Goal: Task Accomplishment & Management: Manage account settings

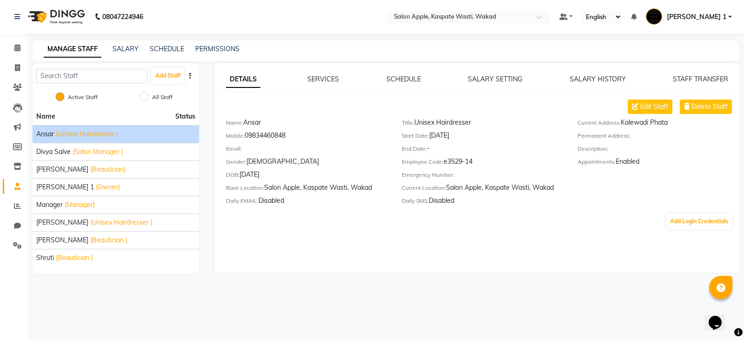
click at [662, 14] on img at bounding box center [654, 16] width 16 height 16
click at [695, 74] on hr at bounding box center [684, 74] width 85 height 0
click at [709, 7] on nav "08047224946 Select Location × Salon Apple, Kaspate Wasti, Wakad Default Panel M…" at bounding box center [372, 16] width 744 height 33
click at [708, 20] on span "[PERSON_NAME] 1" at bounding box center [697, 17] width 60 height 10
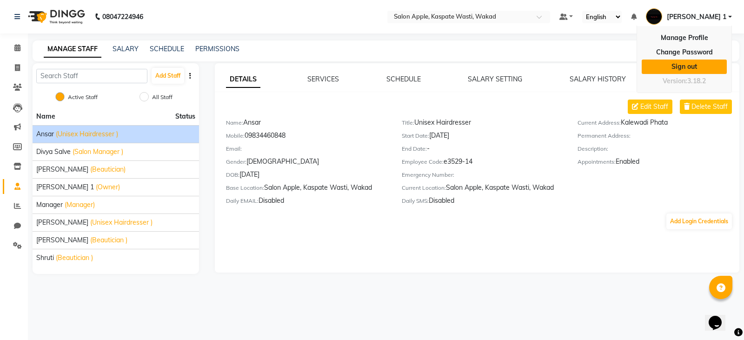
click at [706, 64] on link "Sign out" at bounding box center [684, 67] width 85 height 14
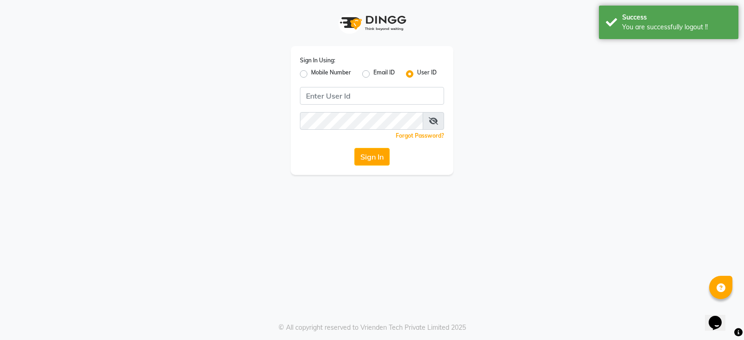
click at [311, 77] on label "Mobile Number" at bounding box center [331, 73] width 40 height 11
click at [311, 74] on input "Mobile Number" at bounding box center [314, 71] width 6 height 6
radio input "true"
radio input "false"
click at [373, 89] on input "Username" at bounding box center [387, 96] width 113 height 18
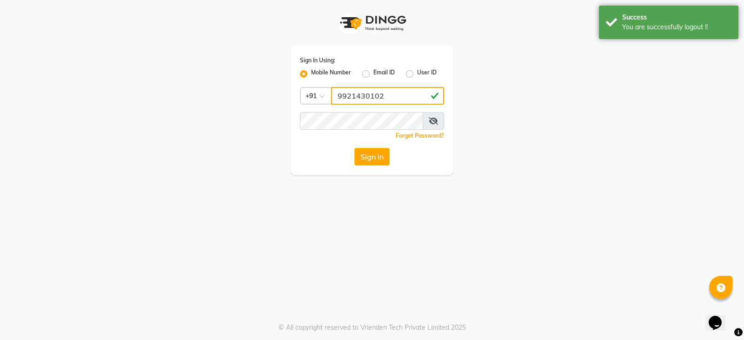
type input "9921430102"
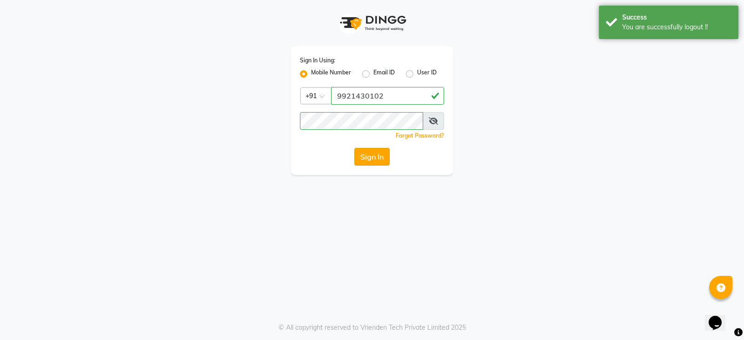
click at [373, 153] on button "Sign In" at bounding box center [371, 157] width 35 height 18
